Goal: Navigation & Orientation: Find specific page/section

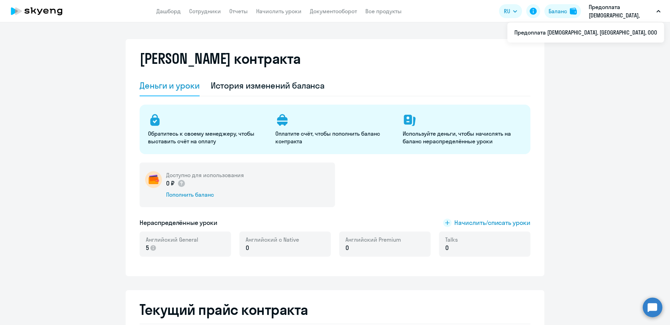
select select "english_adult_not_native_speaker"
click at [162, 14] on link "Дашборд" at bounding box center [168, 11] width 24 height 7
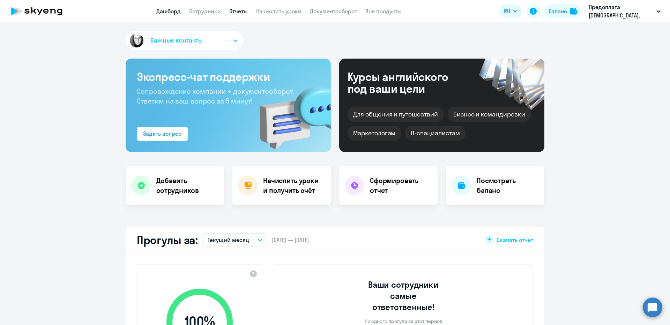
click at [246, 13] on link "Отчеты" at bounding box center [238, 11] width 18 height 7
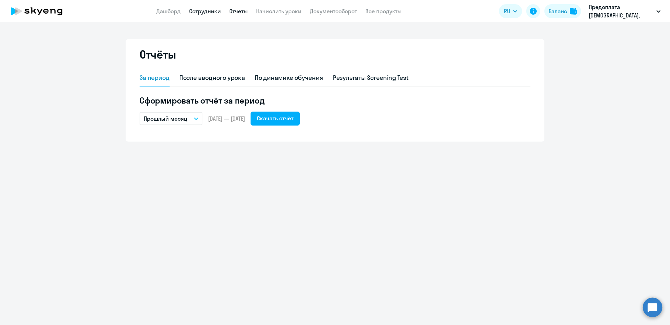
click at [206, 10] on link "Сотрудники" at bounding box center [205, 11] width 32 height 7
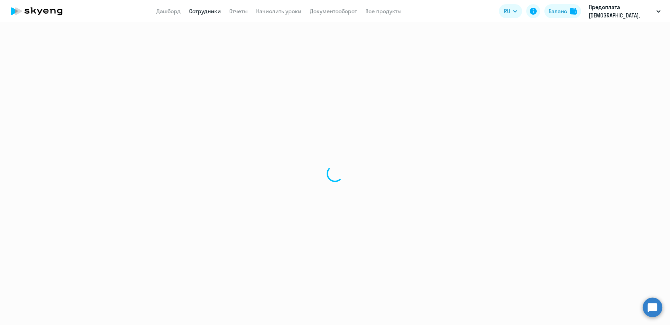
select select "30"
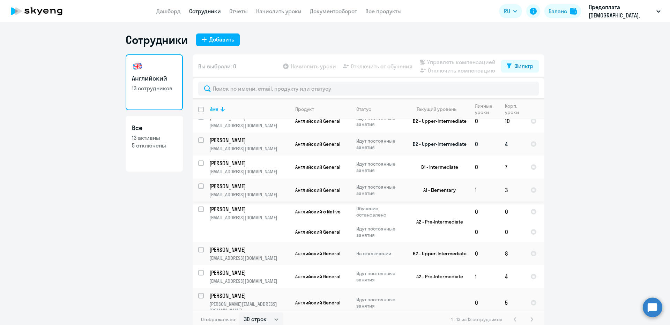
scroll to position [144, 0]
